Goal: Check status: Check status

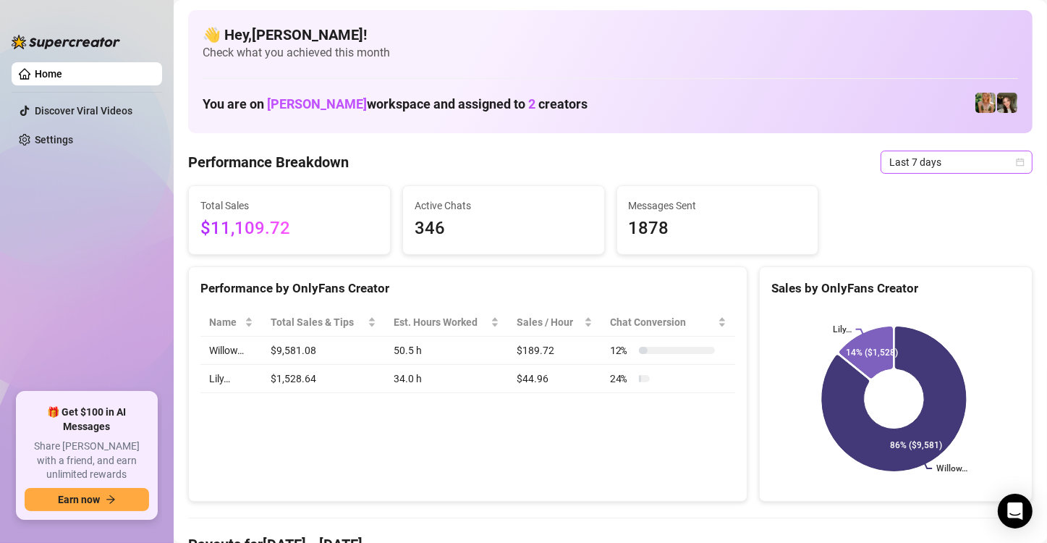
click at [901, 162] on icon "calendar" at bounding box center [1020, 162] width 9 height 9
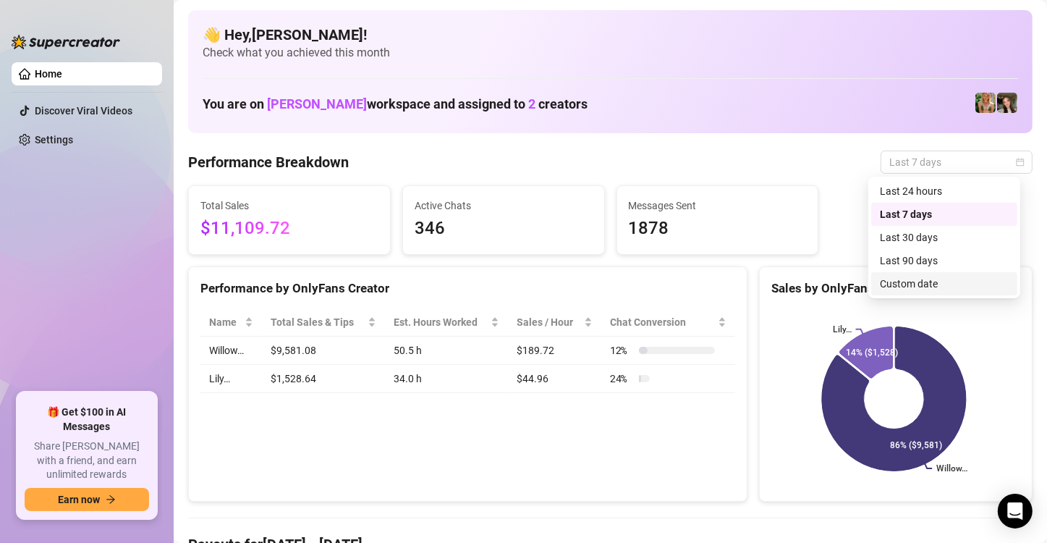
click at [901, 283] on div "Custom date" at bounding box center [944, 284] width 129 height 16
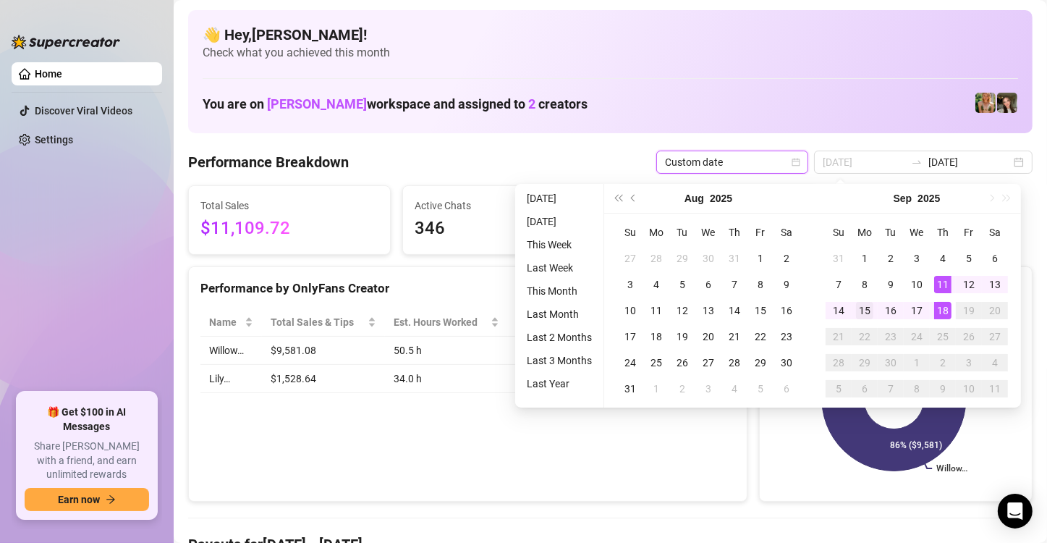
type input "2025-09-15"
click at [862, 307] on div "15" at bounding box center [864, 310] width 17 height 17
type input "[DATE]"
click at [901, 310] on div "18" at bounding box center [942, 310] width 17 height 17
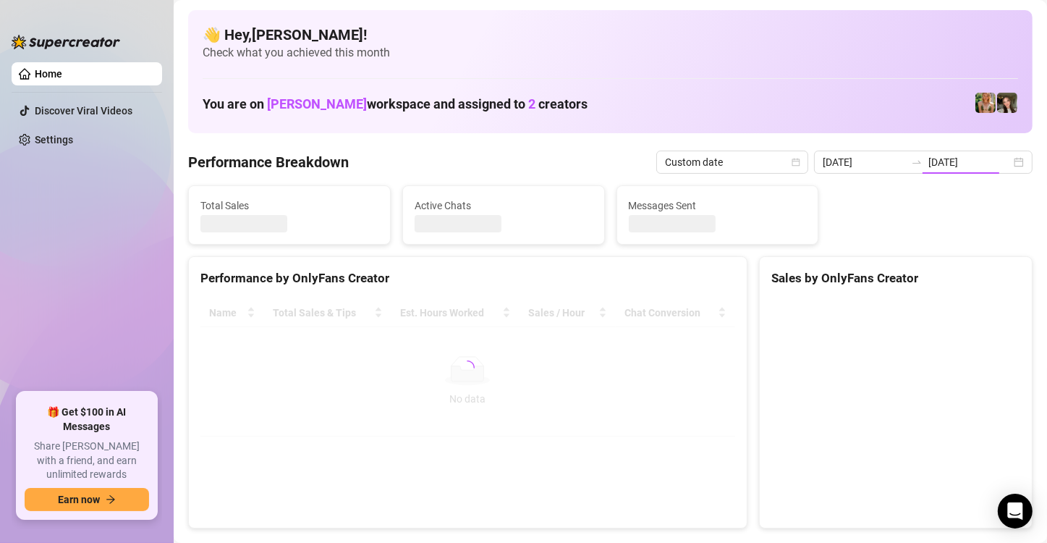
type input "2025-09-15"
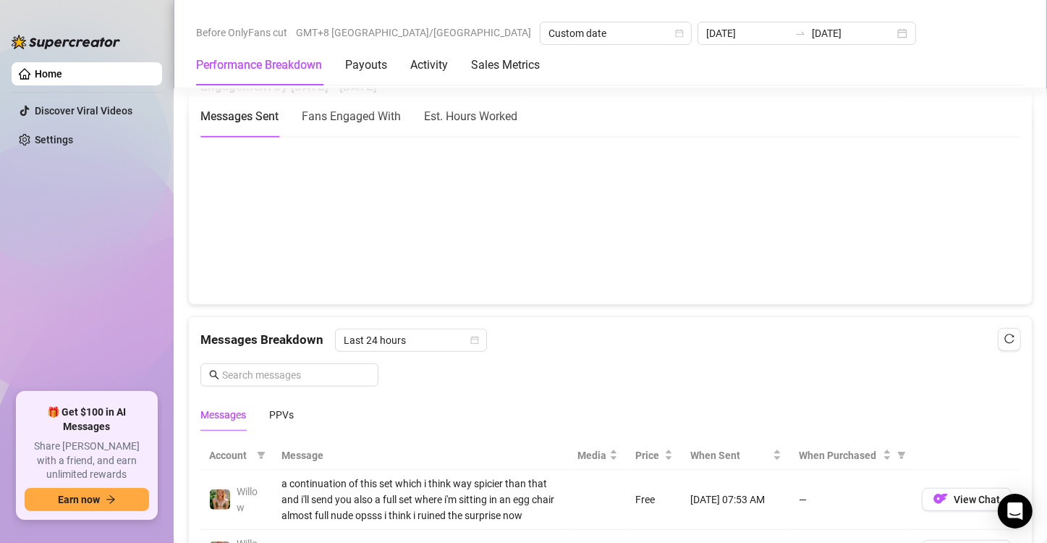
scroll to position [941, 0]
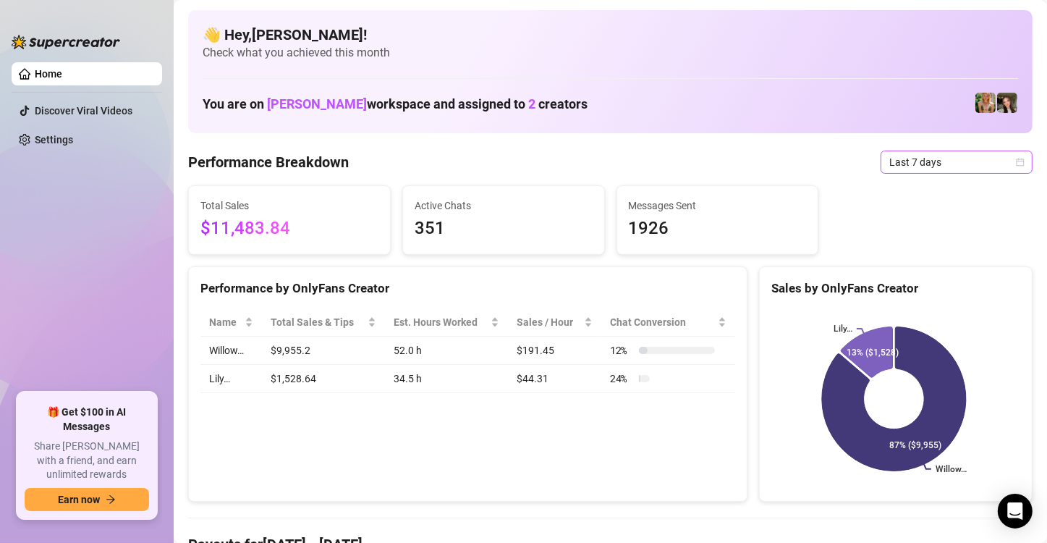
click at [961, 163] on span "Last 7 days" at bounding box center [956, 162] width 135 height 22
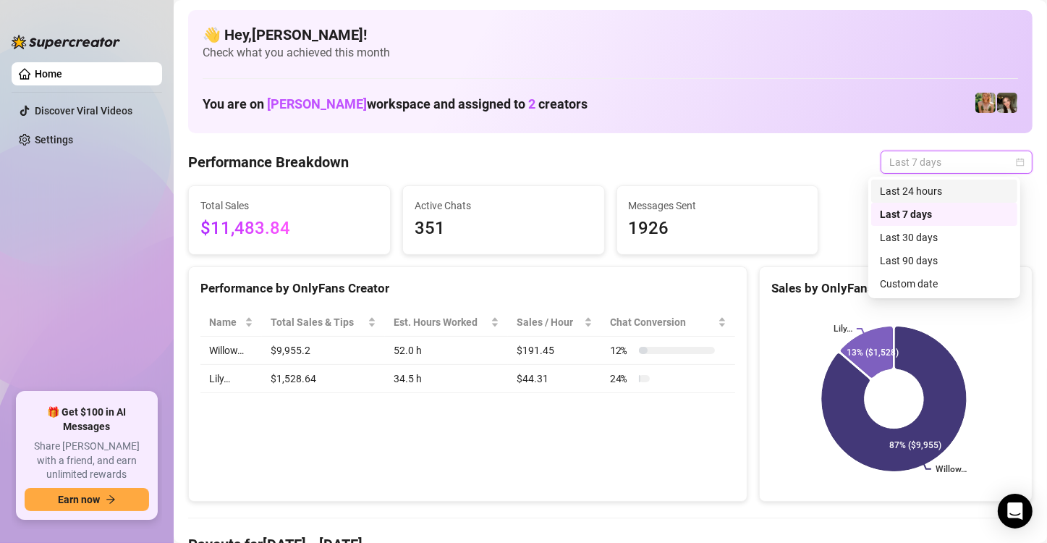
click at [938, 187] on div "Last 24 hours" at bounding box center [944, 191] width 129 height 16
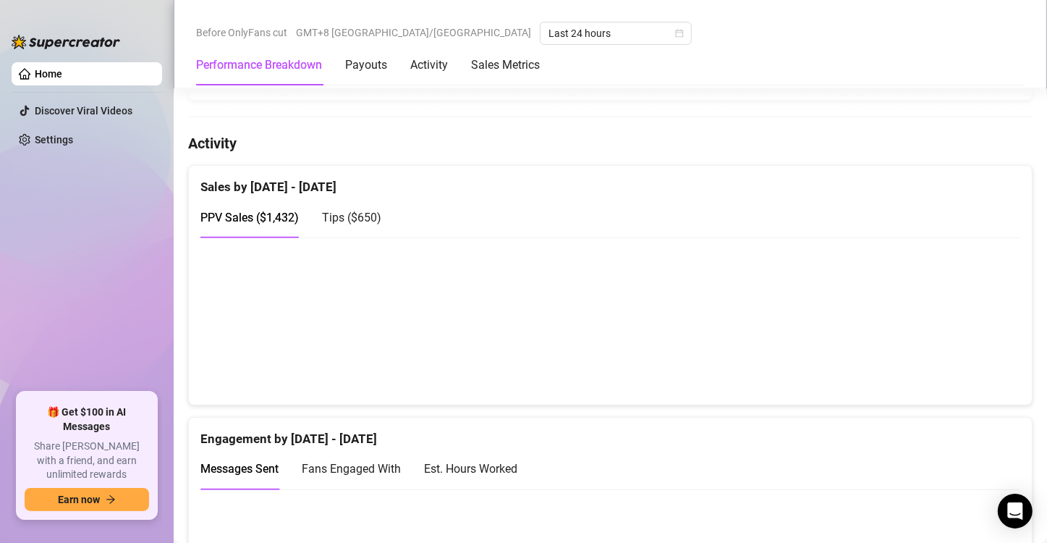
scroll to position [630, 0]
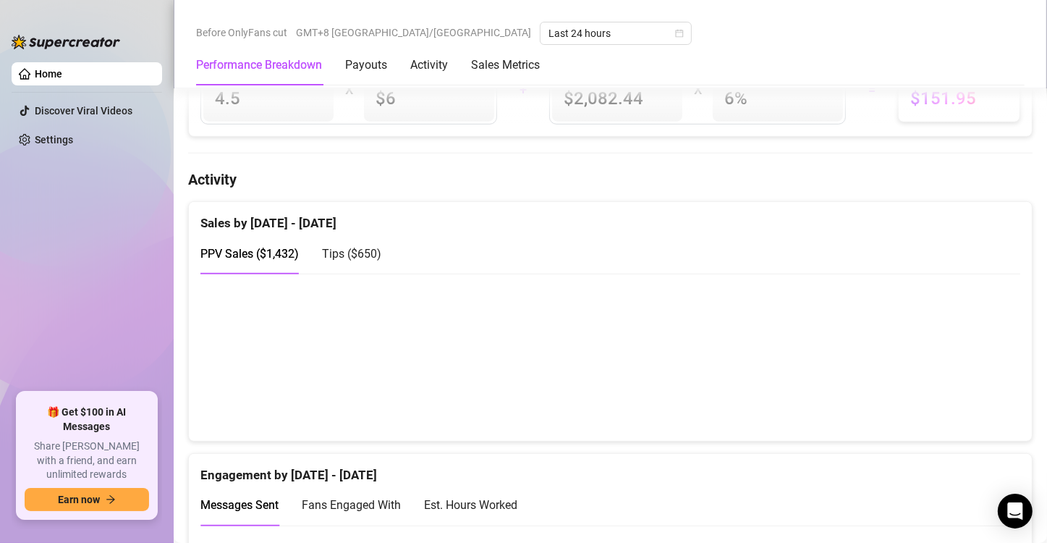
click at [362, 248] on span "Tips ( $650 )" at bounding box center [351, 254] width 59 height 14
click at [241, 249] on span "PPV Sales ( $1,432 )" at bounding box center [249, 254] width 98 height 14
click at [773, 202] on div "Sales by [DATE] - [DATE]" at bounding box center [610, 217] width 820 height 31
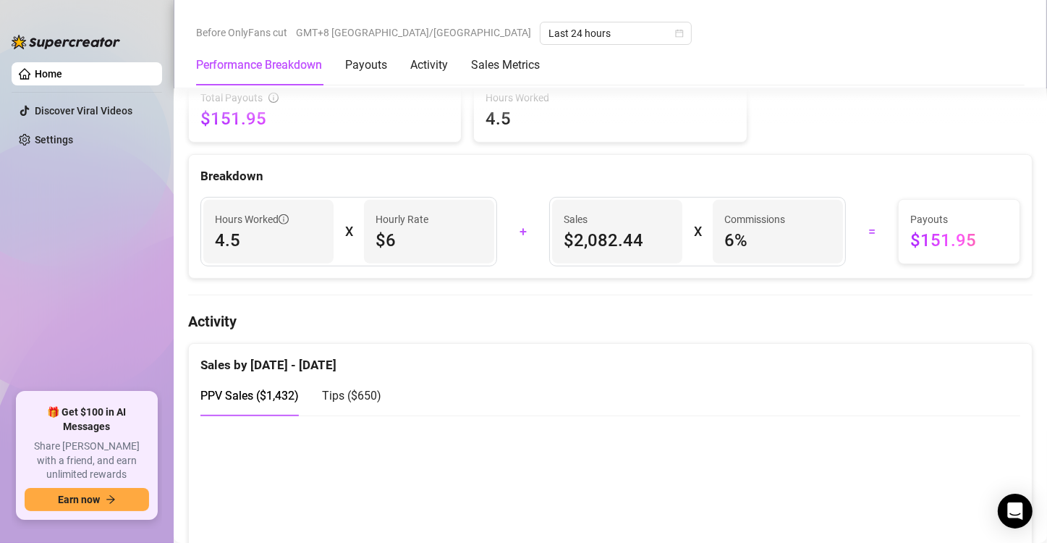
scroll to position [485, 0]
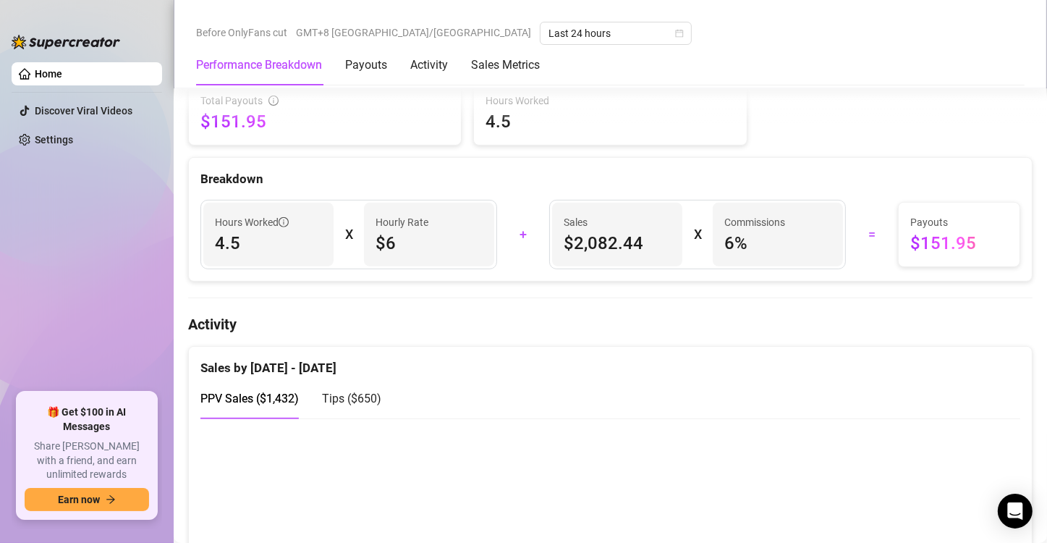
click at [337, 405] on div "Tips ( $650 )" at bounding box center [351, 398] width 59 height 41
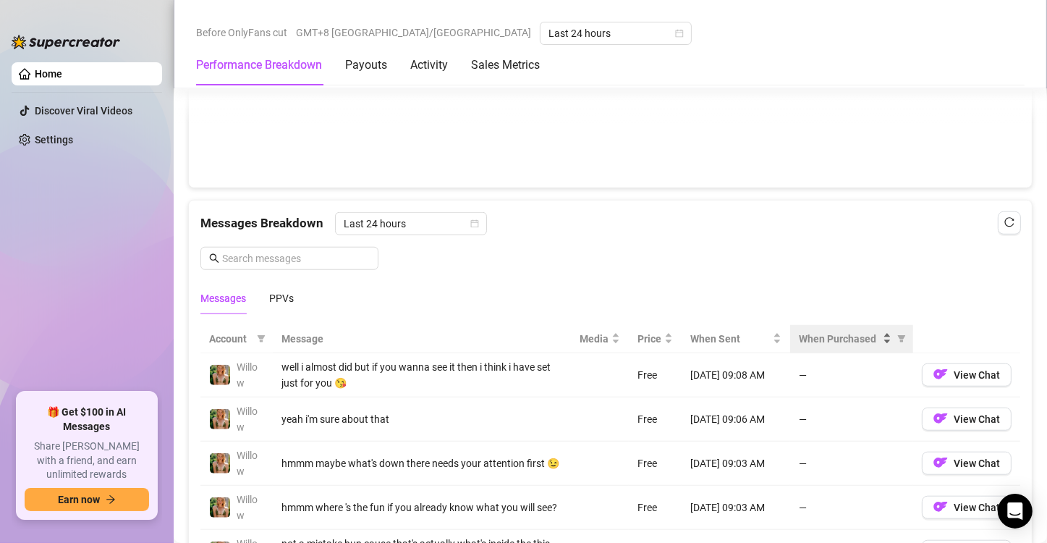
scroll to position [1137, 0]
click at [285, 289] on div "PPVs" at bounding box center [281, 297] width 25 height 16
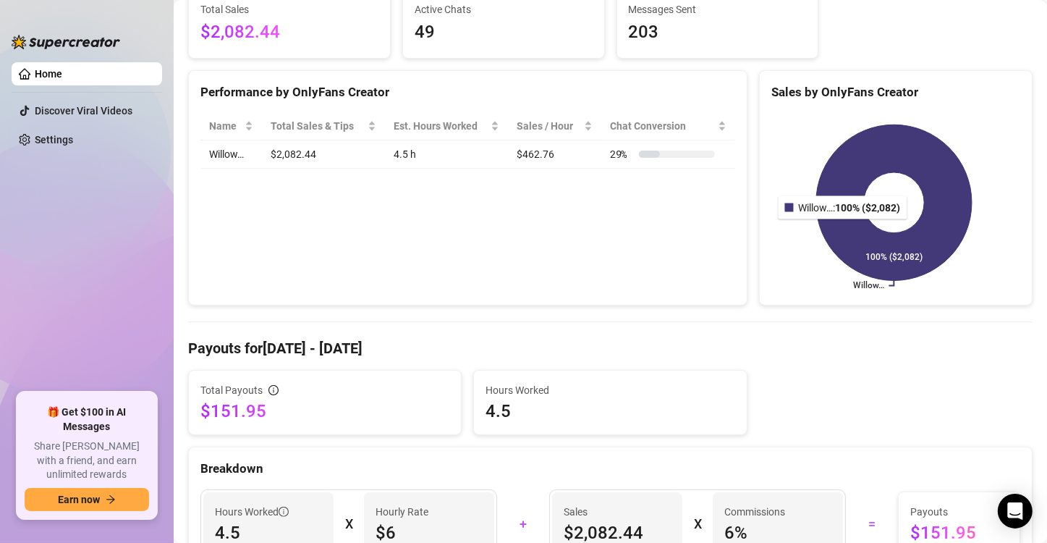
scroll to position [0, 0]
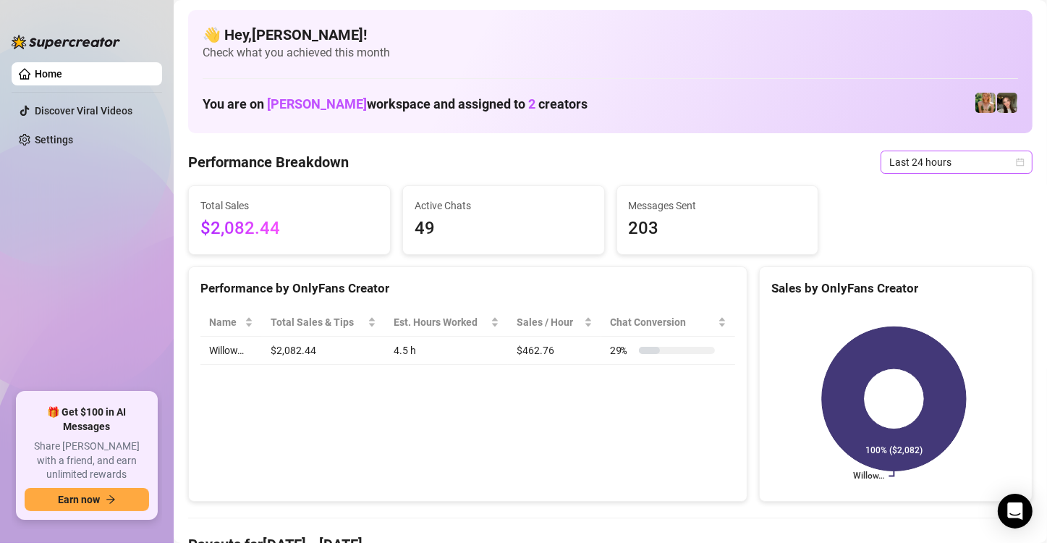
click at [998, 159] on span "Last 24 hours" at bounding box center [956, 162] width 135 height 22
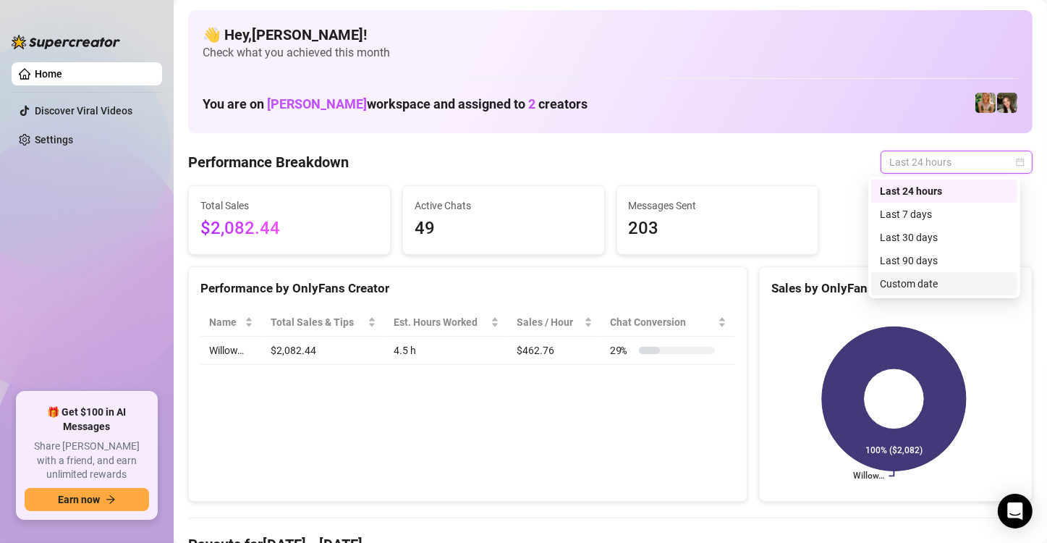
click at [940, 288] on div "Custom date" at bounding box center [944, 284] width 129 height 16
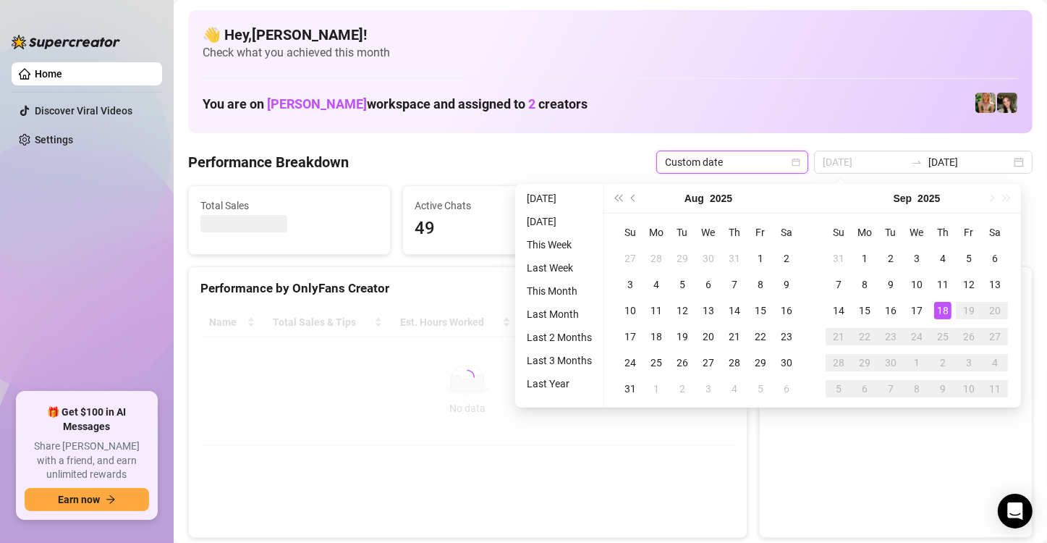
click at [943, 308] on div "18" at bounding box center [942, 310] width 17 height 17
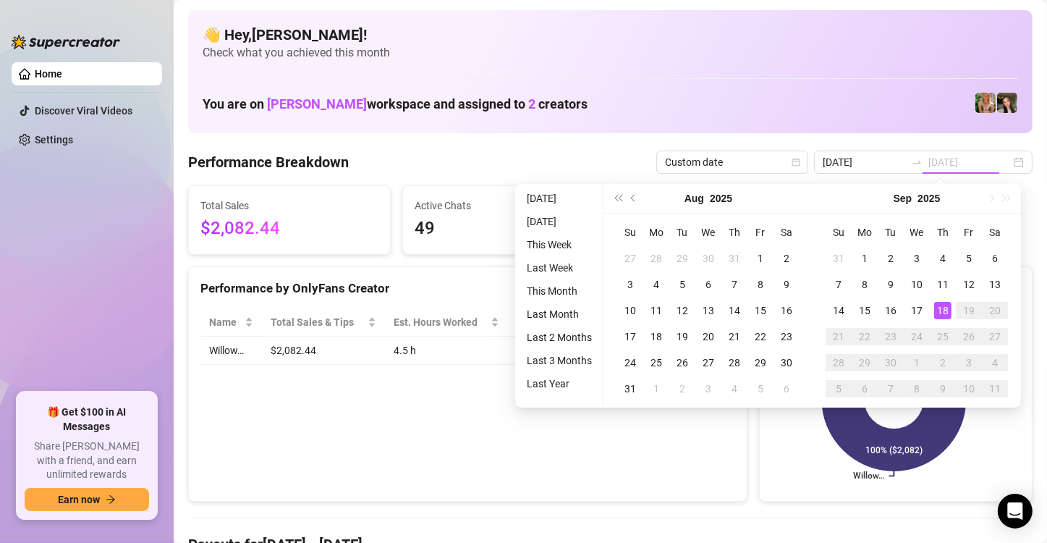
click at [943, 307] on div "18" at bounding box center [942, 310] width 17 height 17
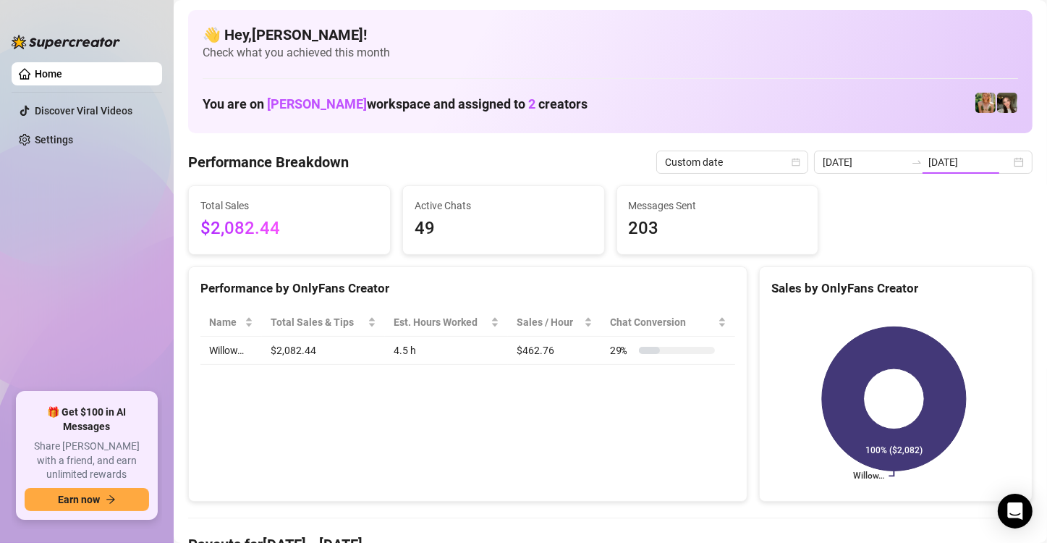
type input "[DATE]"
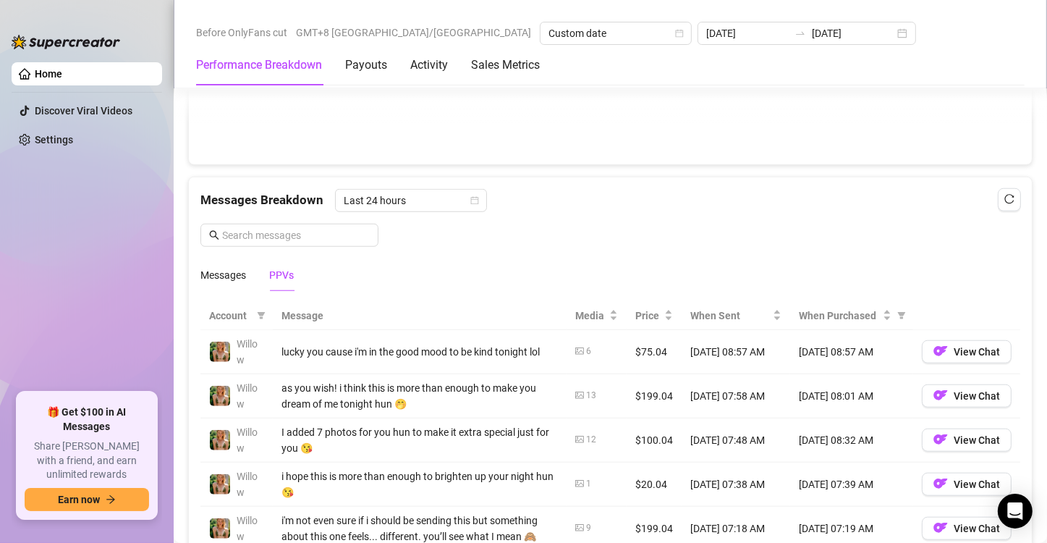
scroll to position [1158, 0]
